Goal: Browse casually: Explore the website without a specific task or goal

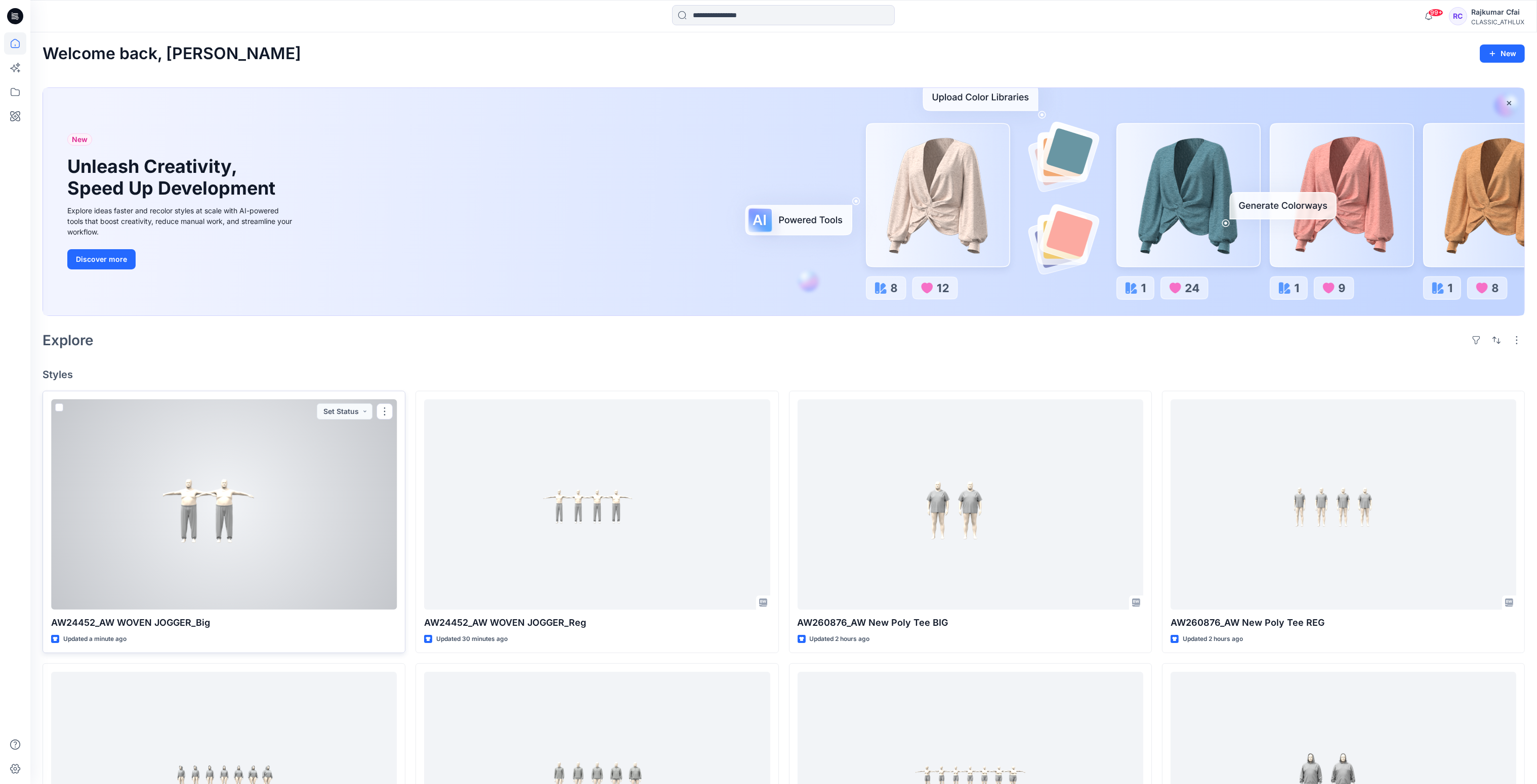
click at [295, 515] on div at bounding box center [224, 505] width 345 height 211
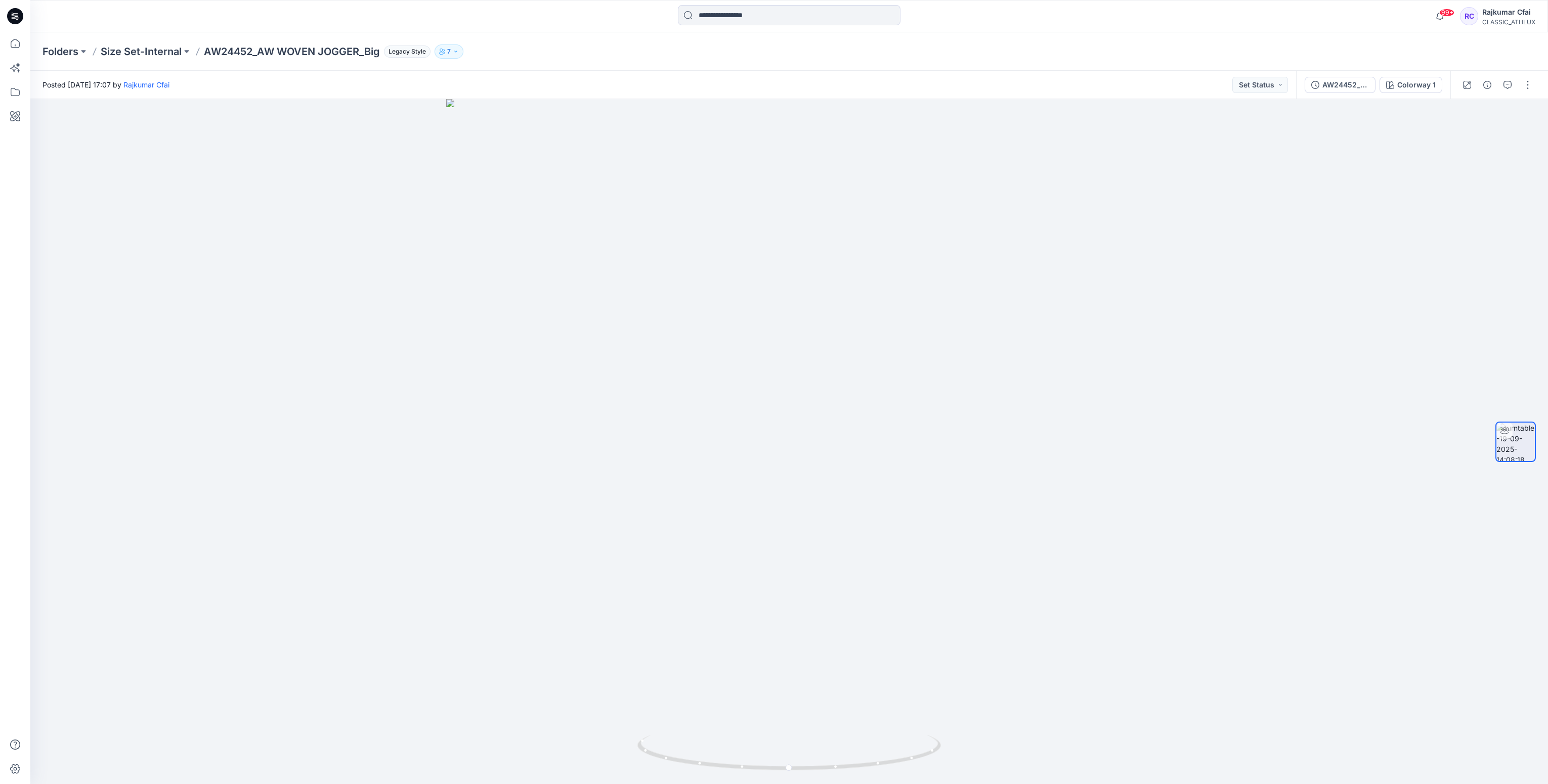
click at [11, 9] on icon at bounding box center [15, 16] width 16 height 16
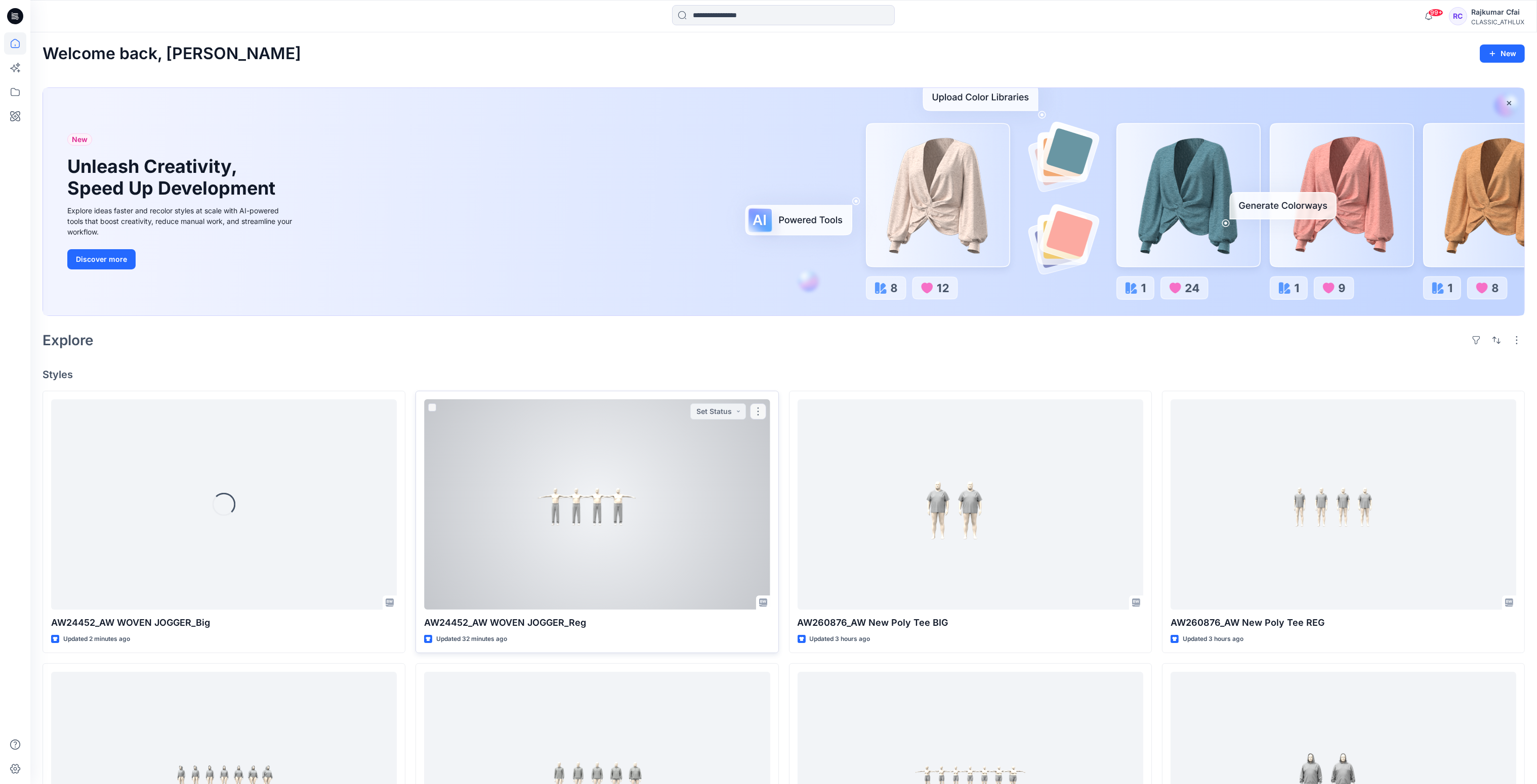
click at [652, 512] on div at bounding box center [597, 505] width 345 height 211
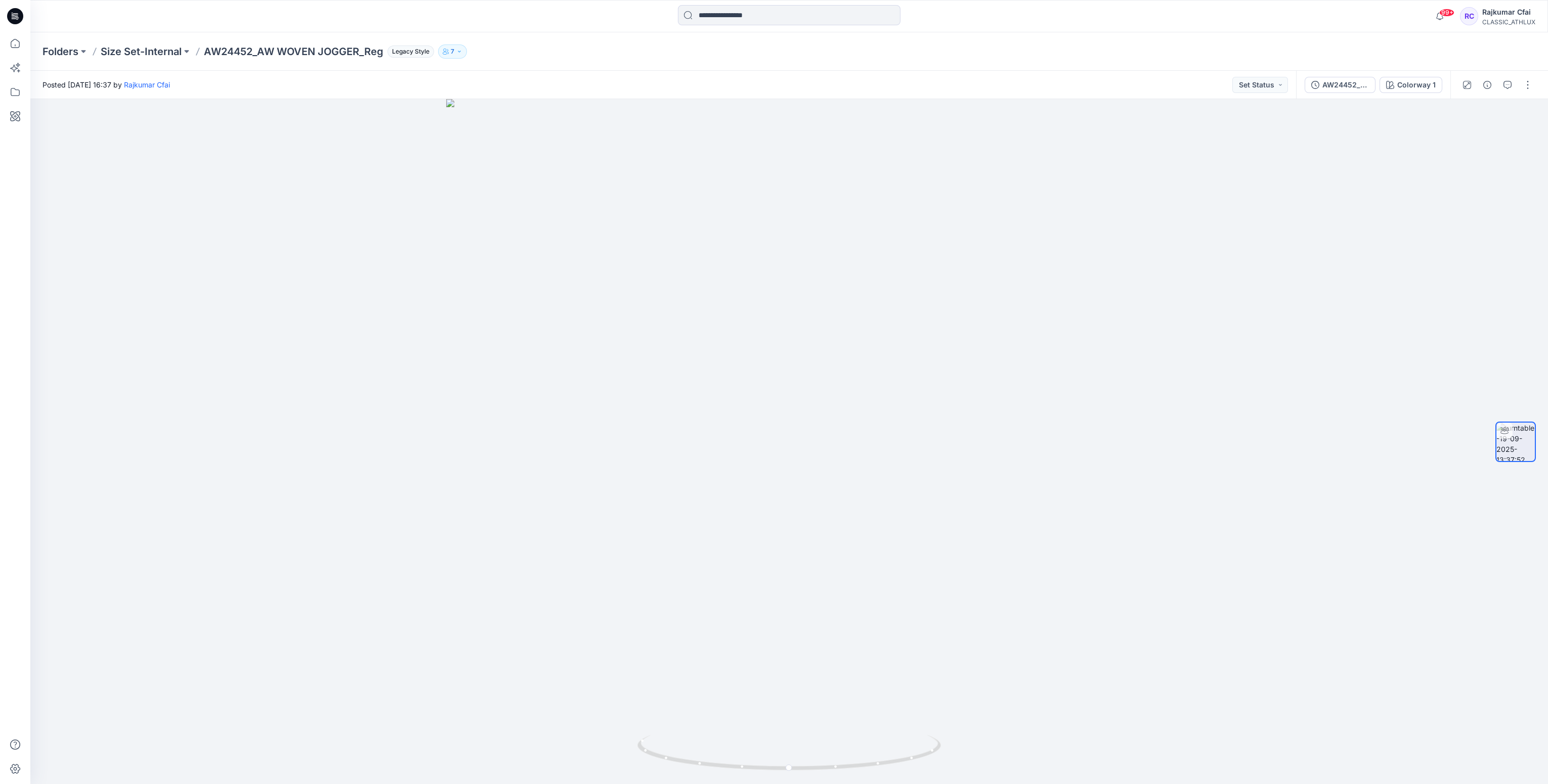
drag, startPoint x: 13, startPoint y: 10, endPoint x: 21, endPoint y: 26, distance: 17.9
click at [14, 11] on icon at bounding box center [15, 16] width 16 height 16
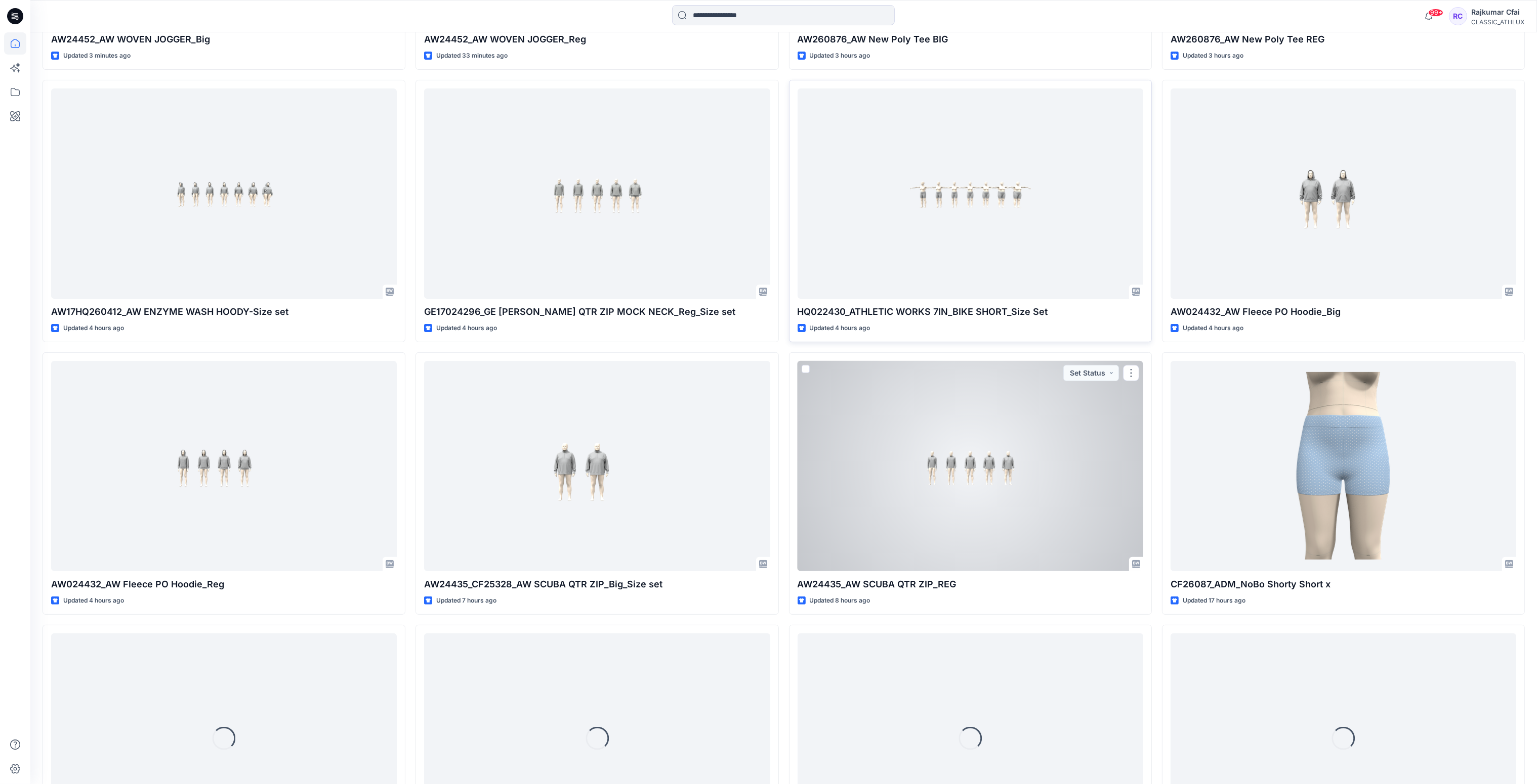
scroll to position [614, 0]
